Goal: Task Accomplishment & Management: Manage account settings

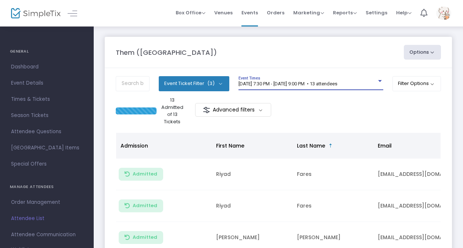
click at [318, 85] on span "8/14/2025 @ 7:30 PM - 8/14/2025 @ 9:00 PM • 13 attendees" at bounding box center [288, 84] width 99 height 6
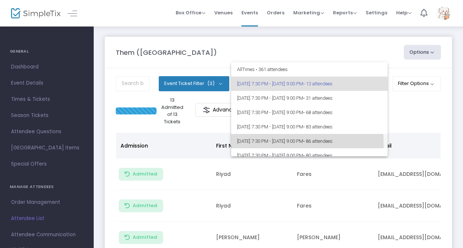
click at [277, 143] on span "8/22/2025 @ 7:30 PM - 8/22/2025 @ 9:00 PM • 86 attendees" at bounding box center [309, 141] width 145 height 14
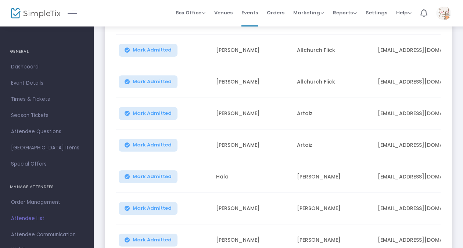
scroll to position [252, 0]
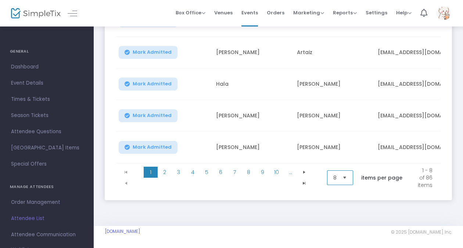
click at [337, 182] on span "8" at bounding box center [335, 178] width 9 height 14
click at [333, 235] on span "100" at bounding box center [336, 237] width 8 height 7
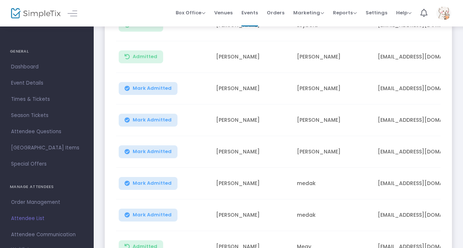
scroll to position [1826, 0]
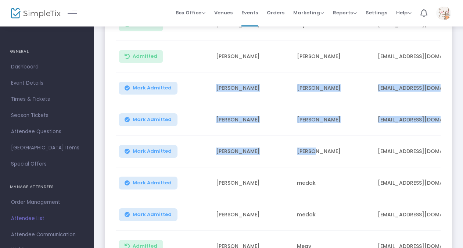
drag, startPoint x: 212, startPoint y: 77, endPoint x: 340, endPoint y: 139, distance: 142.3
drag, startPoint x: 340, startPoint y: 139, endPoint x: 461, endPoint y: 98, distance: 128.0
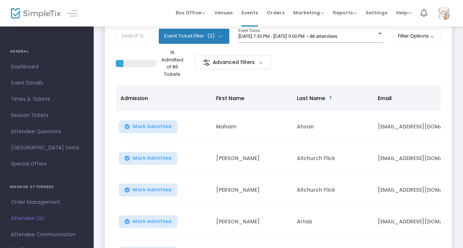
scroll to position [47, 0]
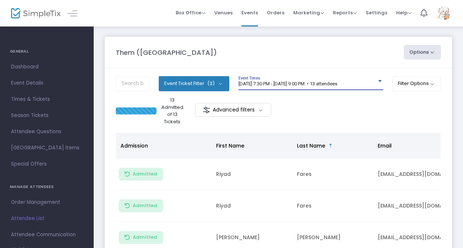
click at [307, 84] on span "[DATE] 7:30 PM - [DATE] 9:00 PM • 13 attendees" at bounding box center [288, 84] width 99 height 6
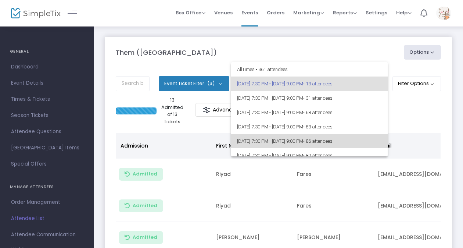
click at [310, 145] on span "[DATE] 7:30 PM - [DATE] 9:00 PM • 86 attendees" at bounding box center [309, 141] width 145 height 14
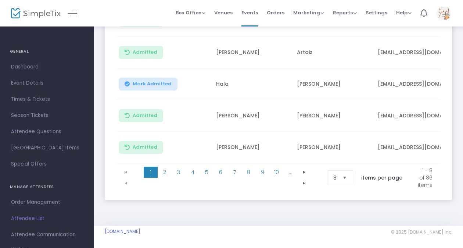
scroll to position [206, 0]
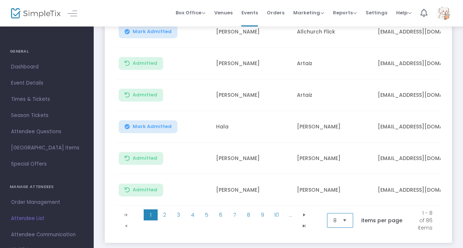
click at [334, 219] on span "8" at bounding box center [335, 220] width 3 height 7
click at [342, 209] on li "100" at bounding box center [338, 206] width 25 height 15
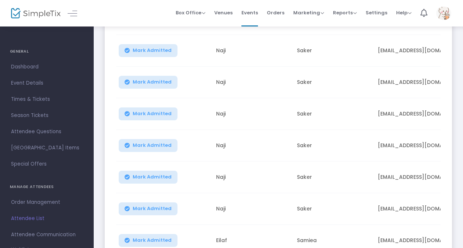
scroll to position [2472, 0]
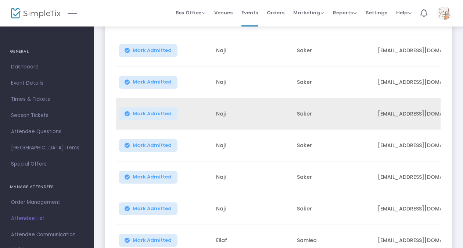
click at [152, 111] on span "Mark Admitted" at bounding box center [152, 114] width 39 height 6
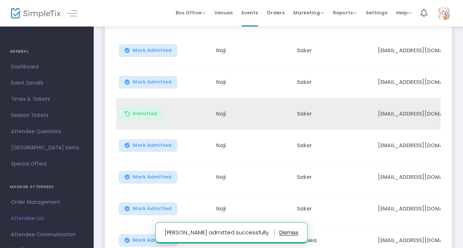
click at [157, 79] on span "Mark Admitted" at bounding box center [152, 82] width 39 height 6
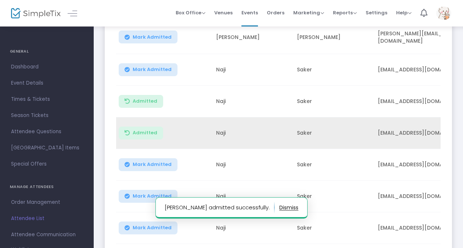
scroll to position [2450, 0]
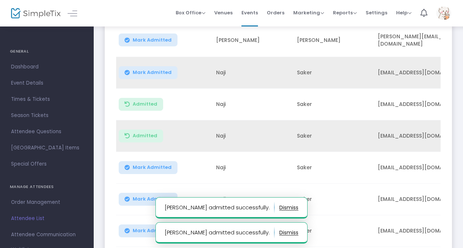
click at [146, 70] on span "Mark Admitted" at bounding box center [152, 73] width 39 height 6
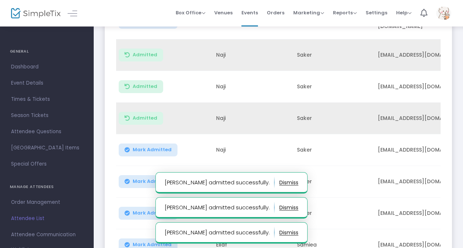
scroll to position [2468, 0]
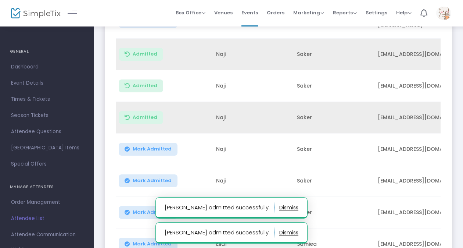
click at [152, 146] on span "Mark Admitted" at bounding box center [152, 149] width 39 height 6
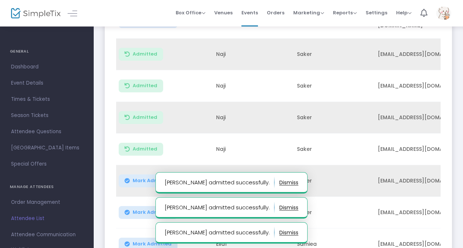
click at [157, 178] on span "Mark Admitted" at bounding box center [152, 181] width 39 height 6
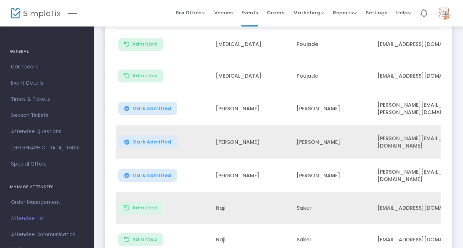
scroll to position [2314, 0]
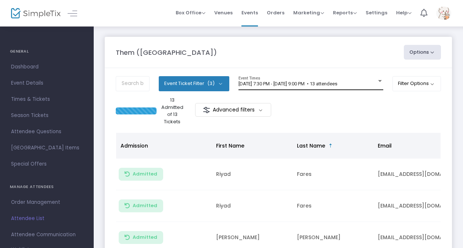
click at [261, 79] on div "8/14/2025 @ 7:30 PM - 8/14/2025 @ 9:00 PM • 13 attendees Event Times" at bounding box center [311, 83] width 145 height 14
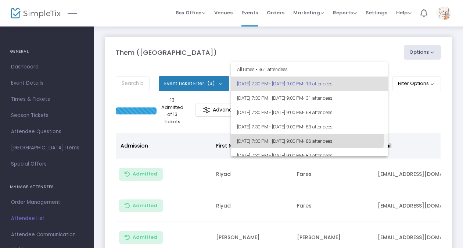
click at [269, 136] on span "[DATE] 7:30 PM - [DATE] 9:00 PM • 86 attendees" at bounding box center [309, 141] width 145 height 14
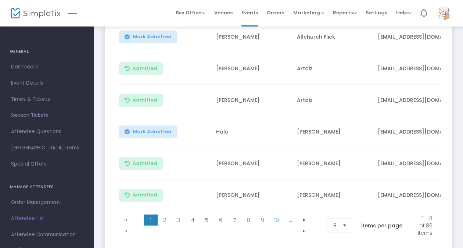
scroll to position [201, 0]
click at [340, 230] on span "Select" at bounding box center [345, 225] width 12 height 12
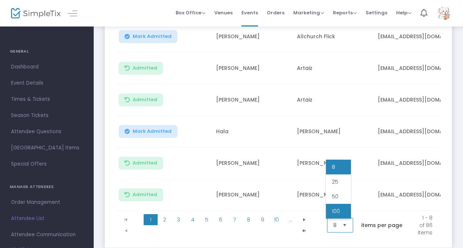
click at [342, 213] on li "100" at bounding box center [338, 211] width 25 height 15
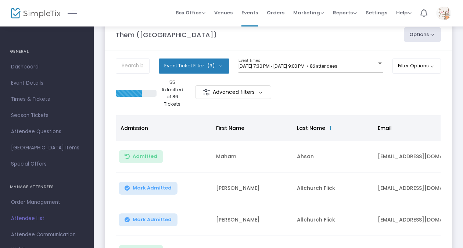
scroll to position [17, 0]
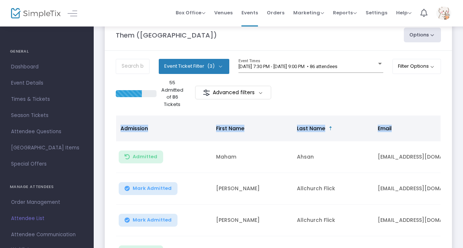
drag, startPoint x: 120, startPoint y: 127, endPoint x: 402, endPoint y: 124, distance: 282.1
click at [402, 124] on tr "Admission First Name Last Name Email Order ID Section" at bounding box center [373, 128] width 515 height 26
click at [402, 124] on span "Email" at bounding box center [429, 128] width 110 height 13
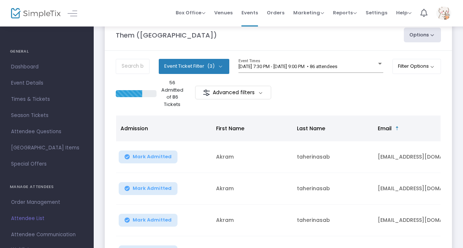
click at [321, 88] on div "56 Admitted of 86 Tickets Advanced filters" at bounding box center [279, 93] width 326 height 29
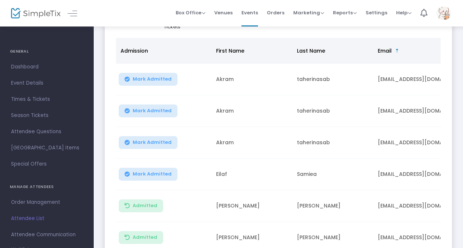
scroll to position [0, 0]
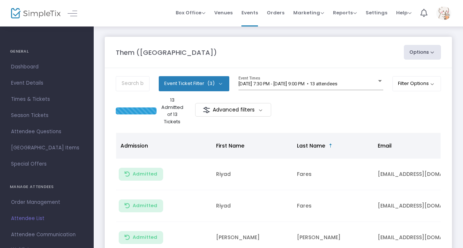
click at [294, 77] on div "8/14/2025 @ 7:30 PM - 8/14/2025 @ 9:00 PM • 13 attendees Event Times" at bounding box center [311, 83] width 145 height 14
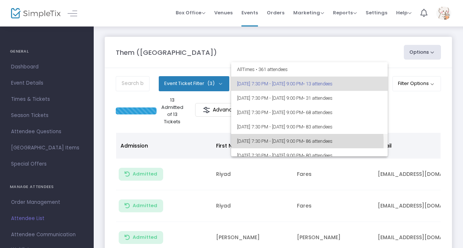
click at [257, 142] on span "[DATE] 7:30 PM - [DATE] 9:00 PM • 86 attendees" at bounding box center [309, 141] width 145 height 14
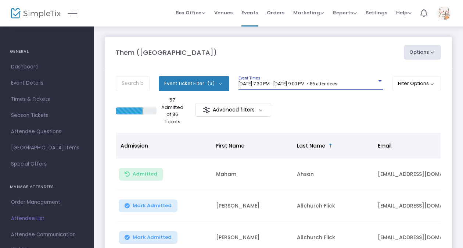
scroll to position [252, 0]
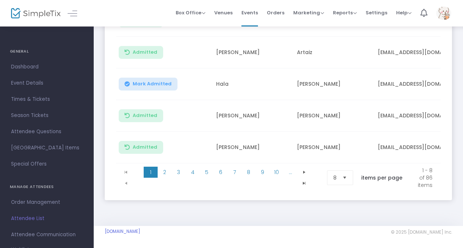
click at [344, 182] on button "Select" at bounding box center [345, 178] width 10 height 14
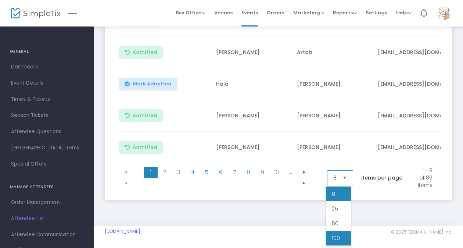
click at [343, 231] on li "100" at bounding box center [338, 238] width 25 height 15
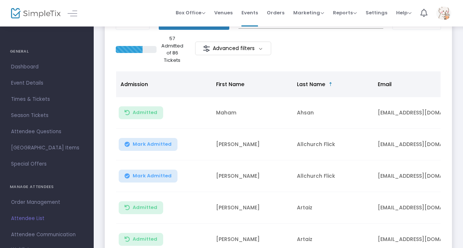
scroll to position [0, 0]
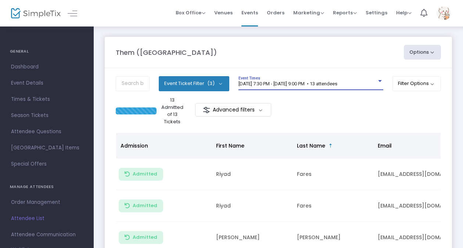
click at [318, 83] on span "[DATE] 7:30 PM - [DATE] 9:00 PM • 13 attendees" at bounding box center [288, 84] width 99 height 6
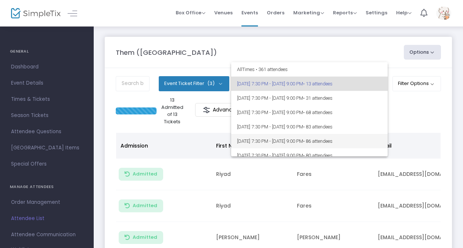
click at [284, 143] on span "[DATE] 7:30 PM - [DATE] 9:00 PM • 86 attendees" at bounding box center [309, 141] width 145 height 14
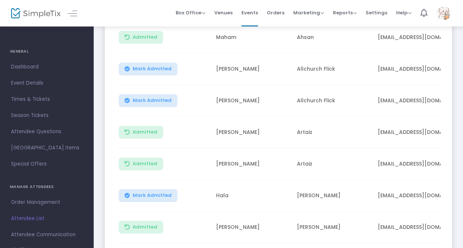
scroll to position [252, 0]
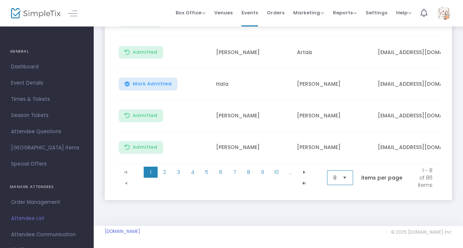
click at [334, 177] on span "8" at bounding box center [335, 177] width 3 height 7
click at [335, 237] on span "100" at bounding box center [336, 237] width 8 height 7
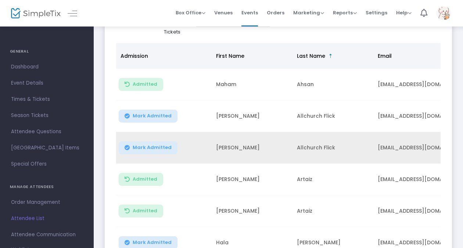
scroll to position [87, 0]
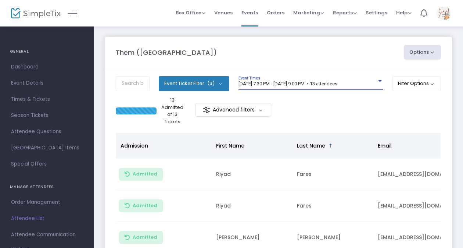
click at [263, 86] on span "[DATE] 7:30 PM - [DATE] 9:00 PM • 13 attendees" at bounding box center [288, 84] width 99 height 6
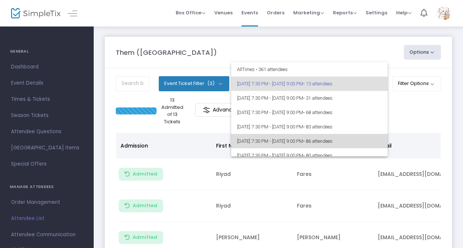
click at [310, 139] on span "[DATE] 7:30 PM - [DATE] 9:00 PM • 86 attendees" at bounding box center [309, 141] width 145 height 14
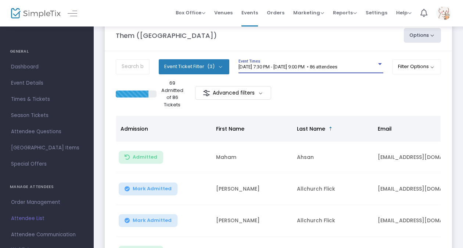
scroll to position [17, 0]
drag, startPoint x: 170, startPoint y: 85, endPoint x: 186, endPoint y: 106, distance: 26.3
click at [186, 106] on div "69 Admitted of 86 Tickets Advanced filters" at bounding box center [197, 94] width 163 height 29
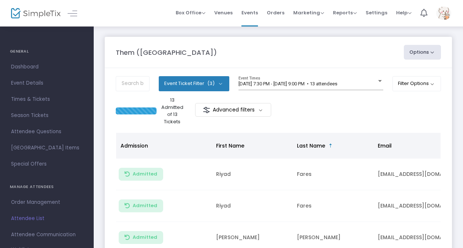
click at [260, 109] on m-button "Advanced filters" at bounding box center [233, 110] width 76 height 14
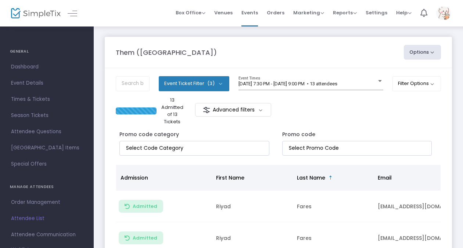
click at [259, 109] on m-button "Advanced filters" at bounding box center [233, 110] width 76 height 14
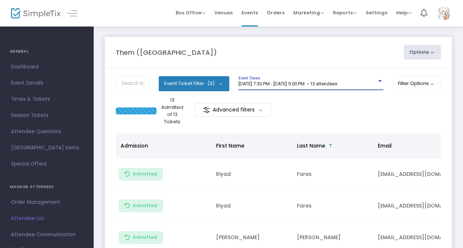
click at [285, 83] on span "[DATE] 7:30 PM - [DATE] 9:00 PM • 13 attendees" at bounding box center [288, 84] width 99 height 6
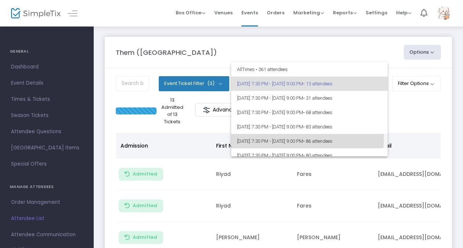
click at [264, 135] on span "[DATE] 7:30 PM - [DATE] 9:00 PM • 86 attendees" at bounding box center [309, 141] width 145 height 14
